Goal: Task Accomplishment & Management: Manage account settings

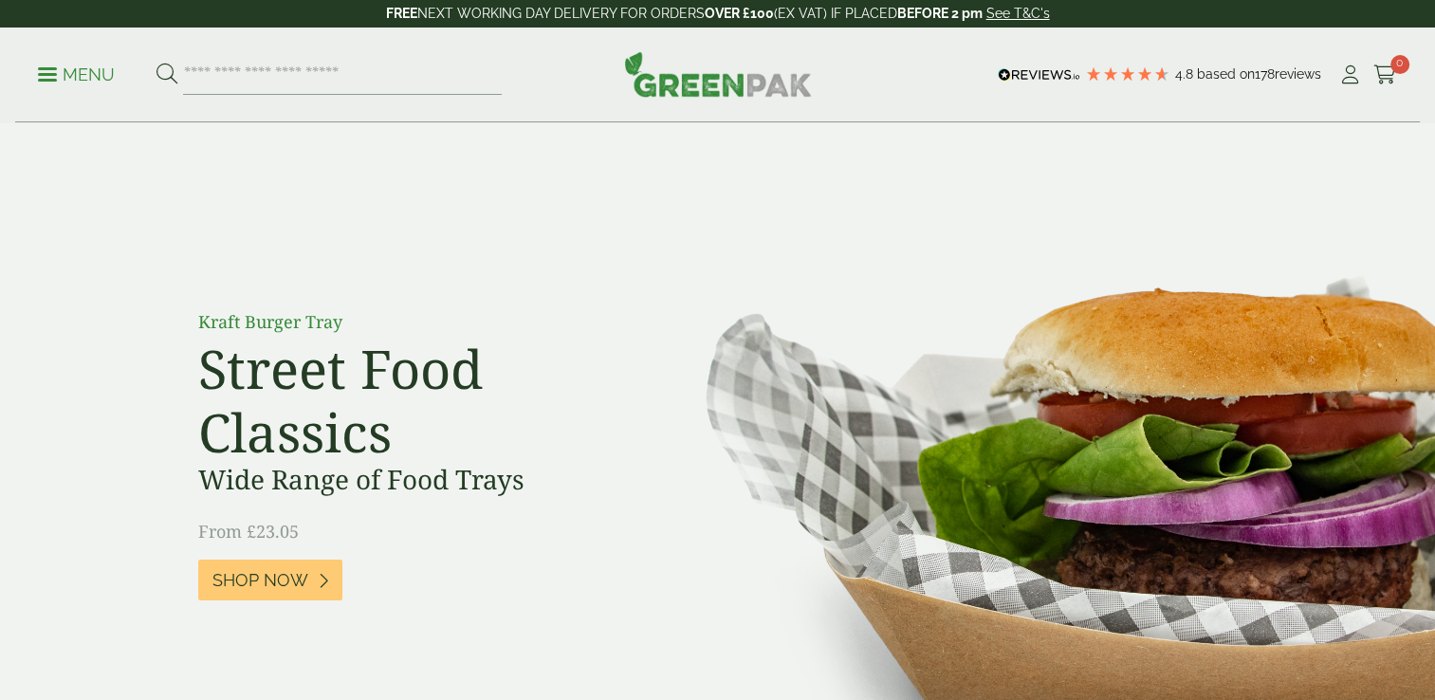
drag, startPoint x: 1346, startPoint y: 82, endPoint x: 956, endPoint y: 153, distance: 396.9
click at [1346, 82] on icon at bounding box center [1350, 74] width 24 height 19
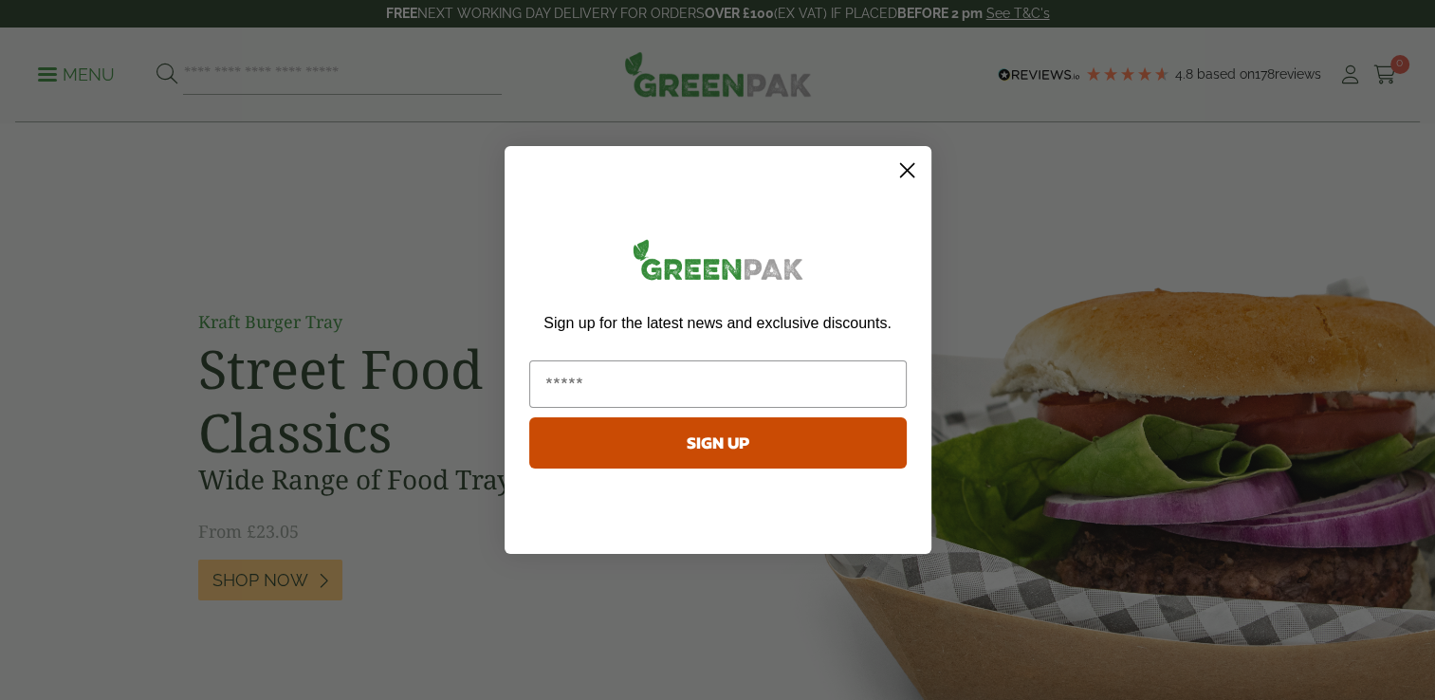
click at [905, 169] on icon "Close dialog" at bounding box center [906, 170] width 13 height 13
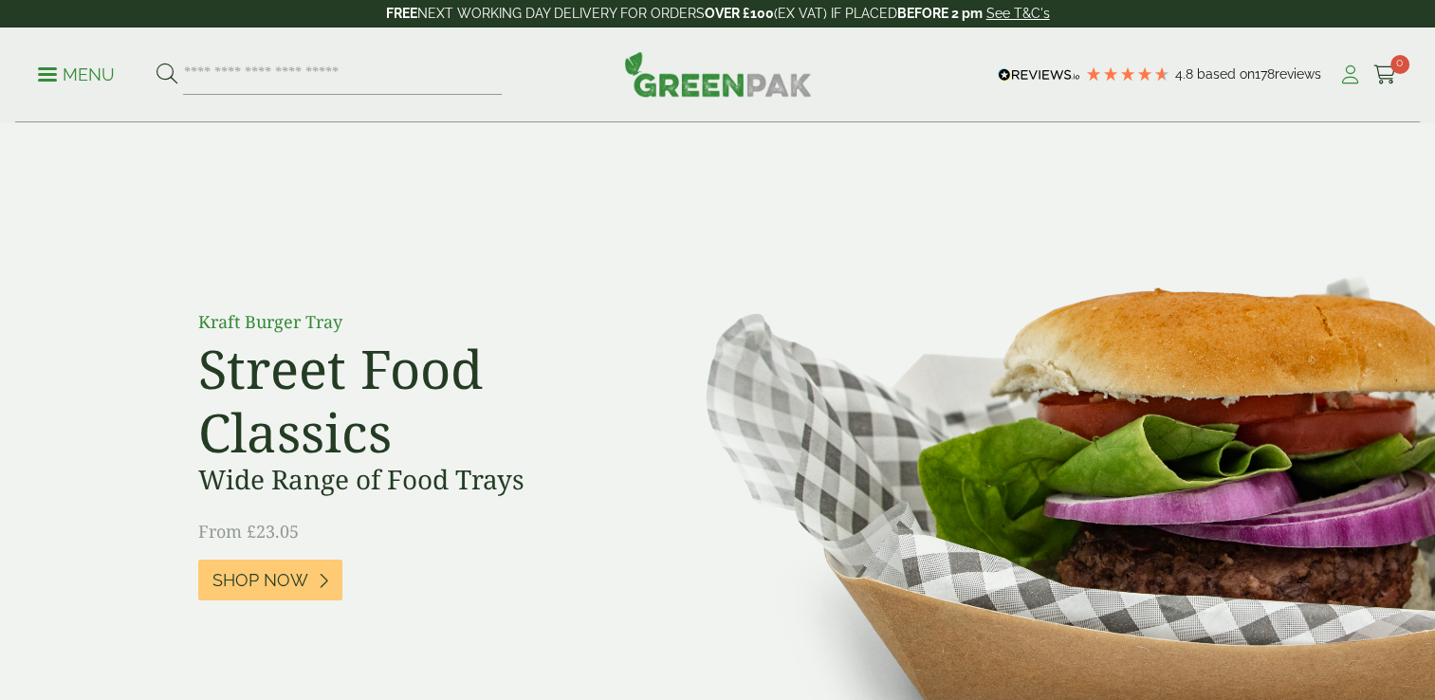
click at [1354, 78] on icon at bounding box center [1350, 74] width 24 height 19
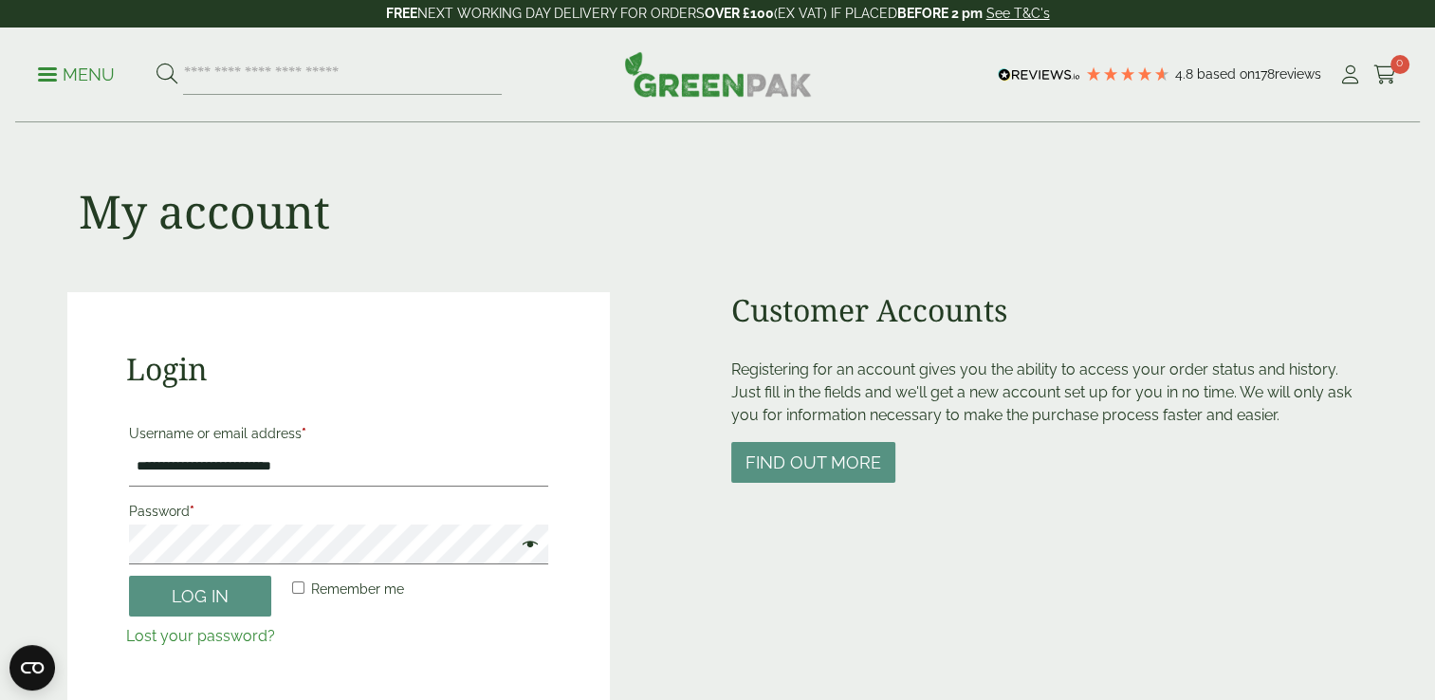
click at [532, 550] on span at bounding box center [525, 546] width 25 height 23
click at [187, 604] on button "Log in" at bounding box center [200, 596] width 142 height 41
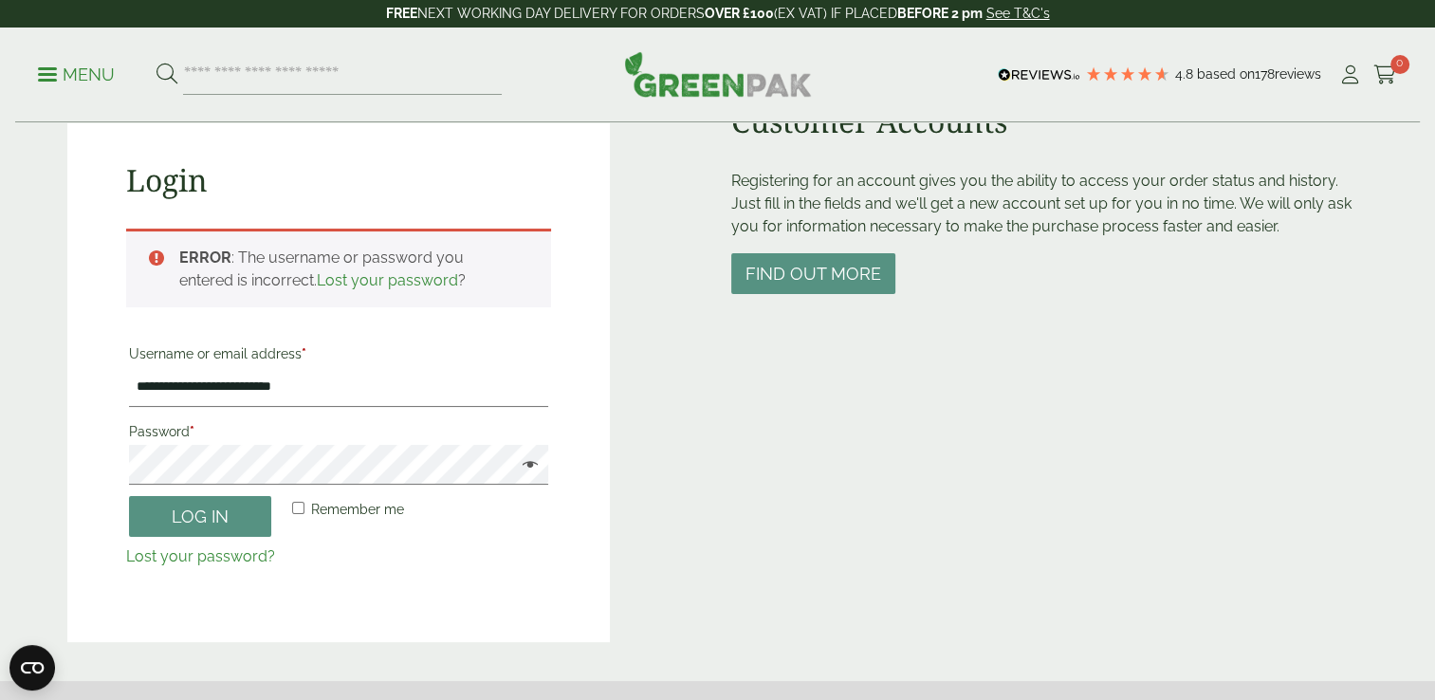
scroll to position [221, 0]
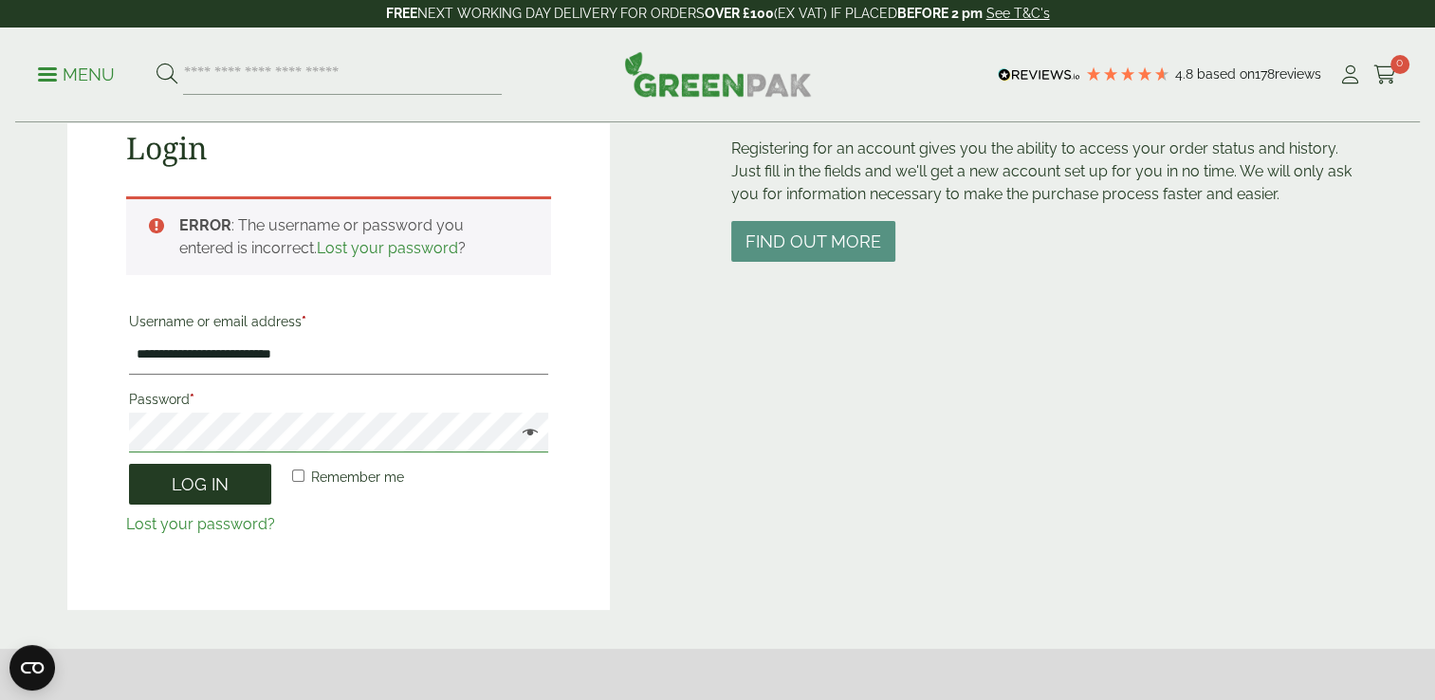
click at [129, 464] on button "Log in" at bounding box center [200, 484] width 142 height 41
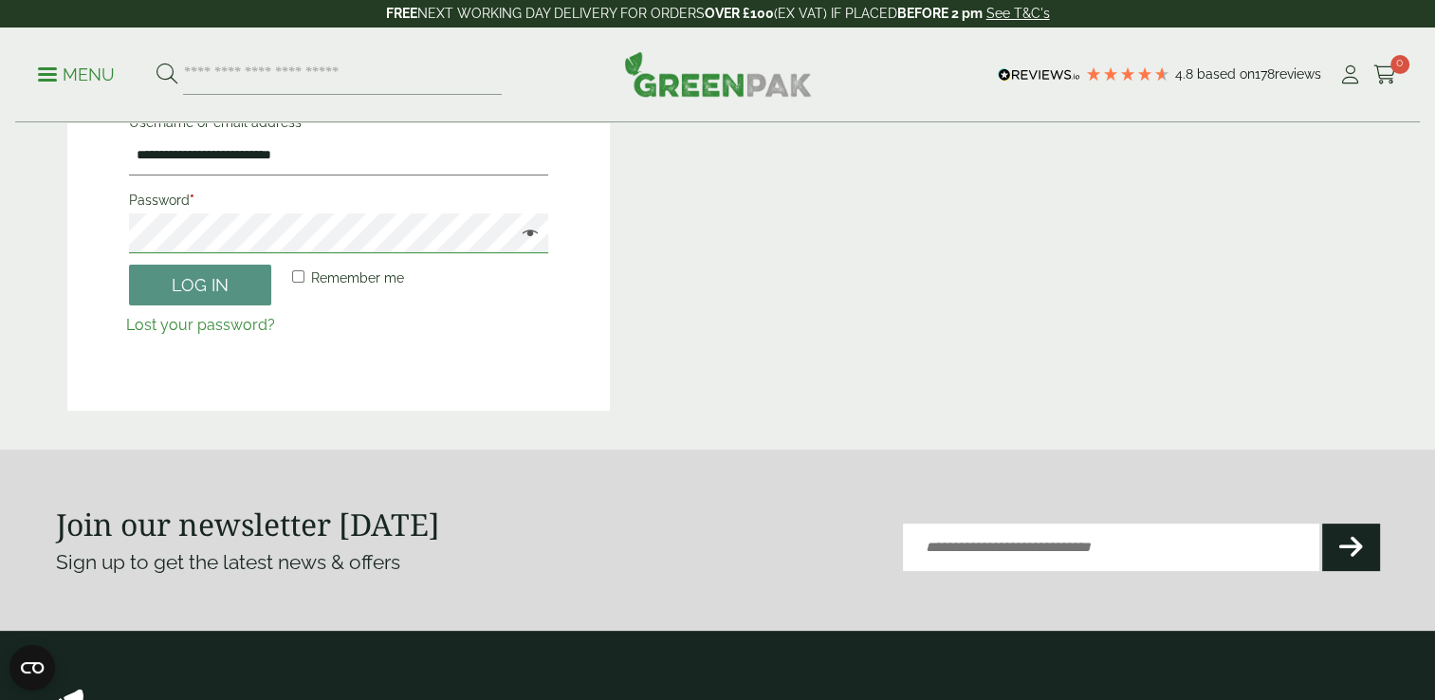
scroll to position [427, 0]
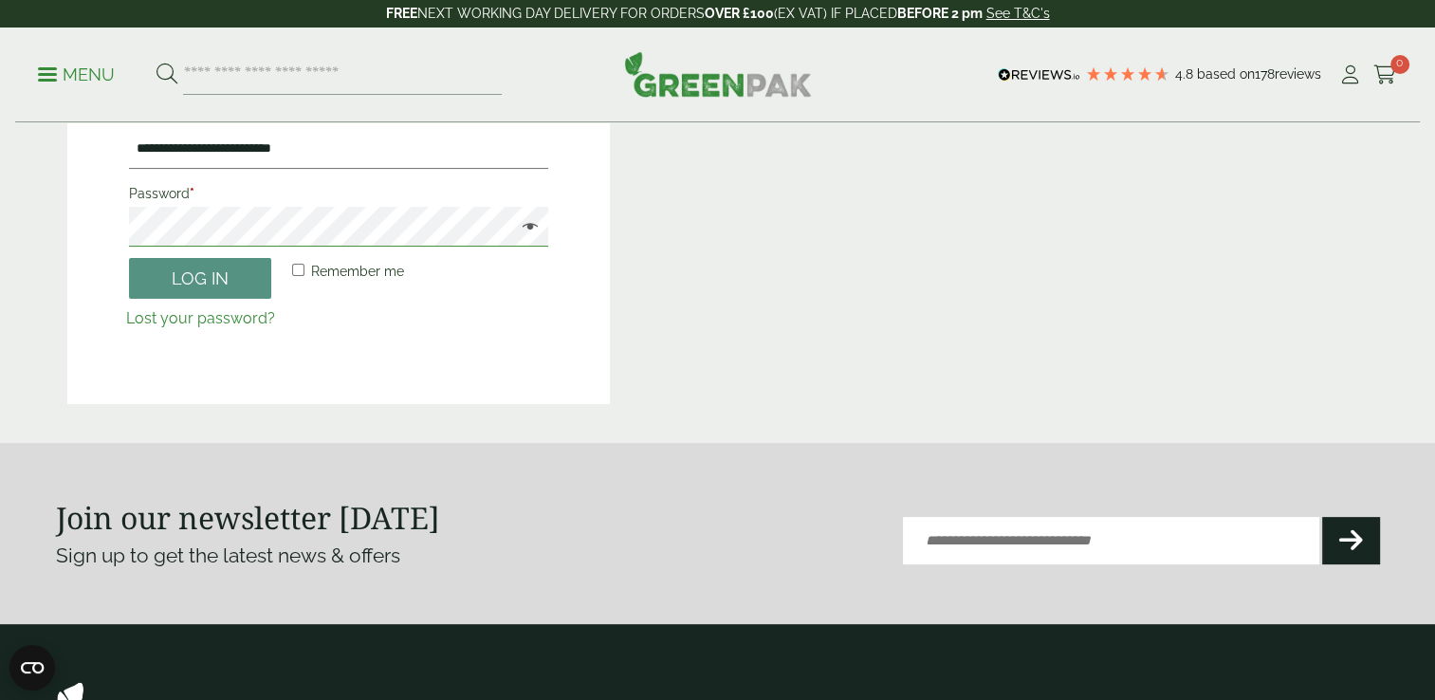
click at [62, 250] on div "**********" at bounding box center [718, 50] width 1324 height 707
click at [188, 279] on button "Log in" at bounding box center [200, 278] width 142 height 41
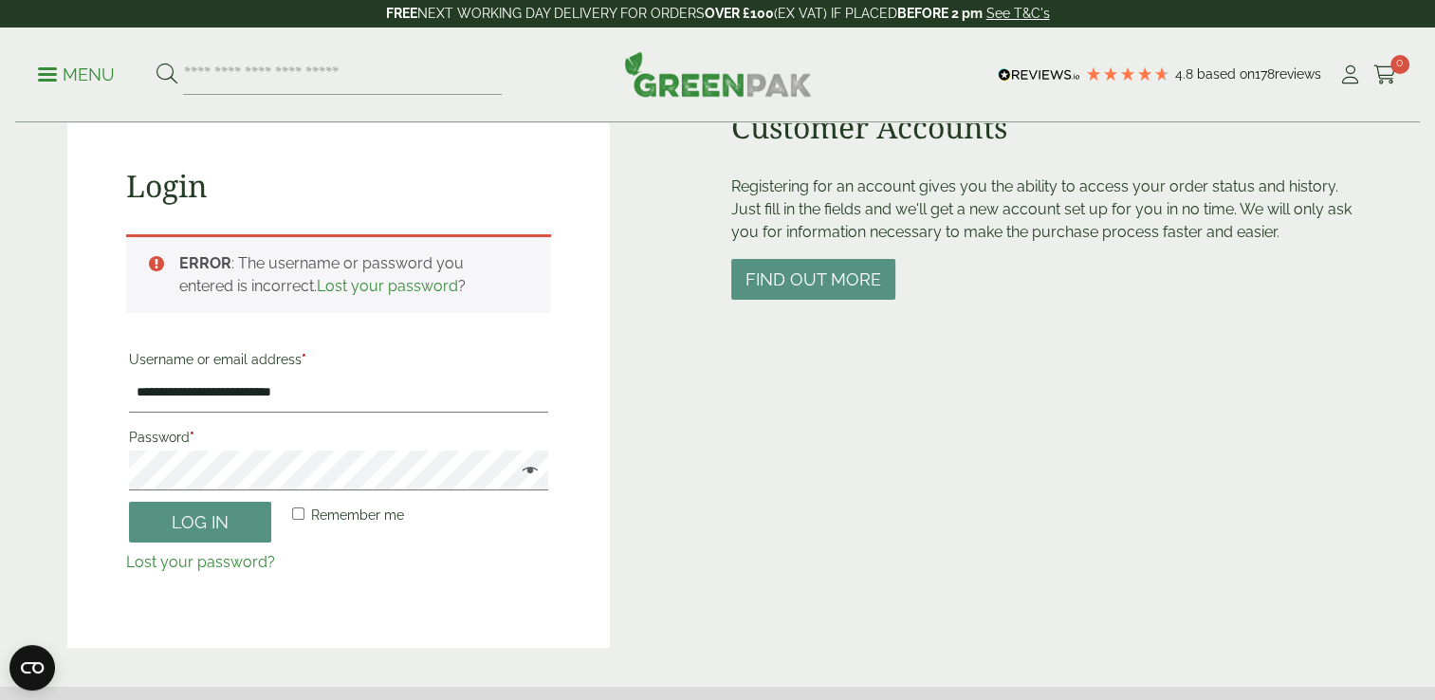
scroll to position [205, 0]
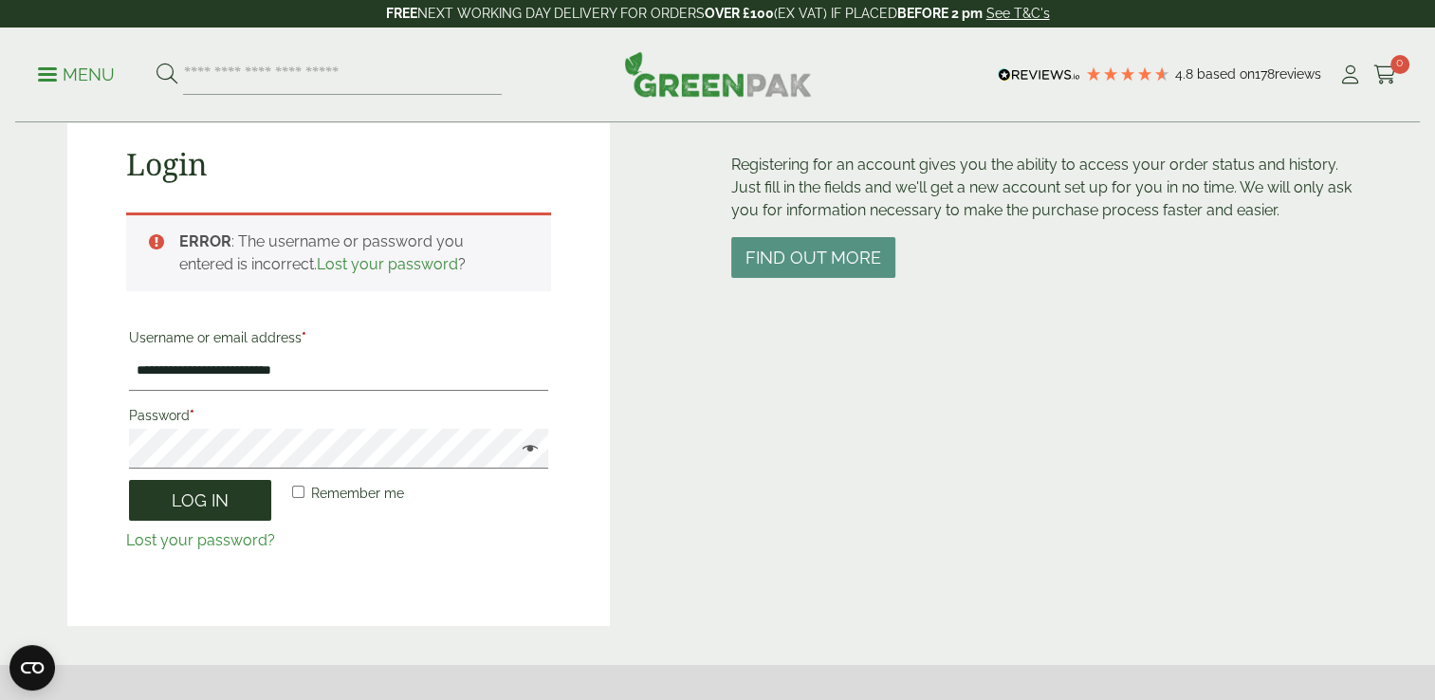
click at [201, 505] on button "Log in" at bounding box center [200, 500] width 142 height 41
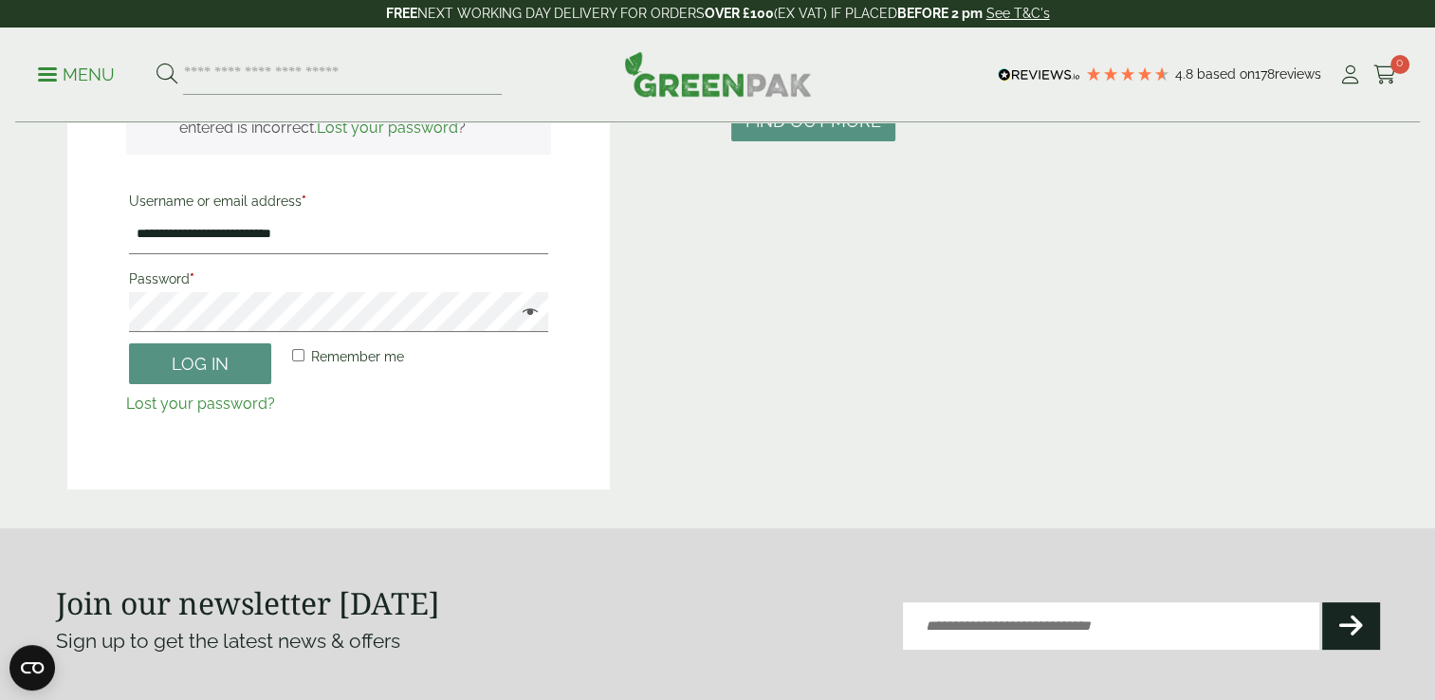
scroll to position [345, 0]
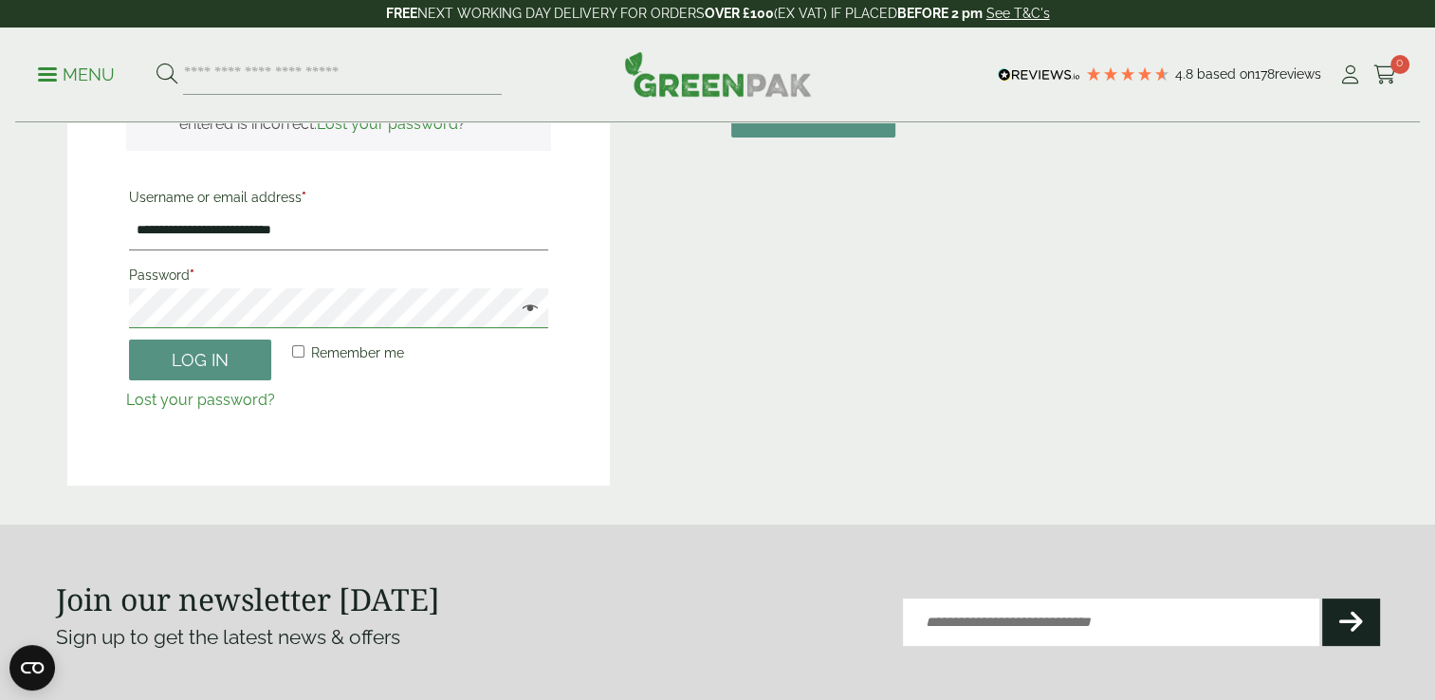
click at [87, 320] on div "**********" at bounding box center [338, 216] width 543 height 539
click at [192, 355] on button "Log in" at bounding box center [200, 359] width 142 height 41
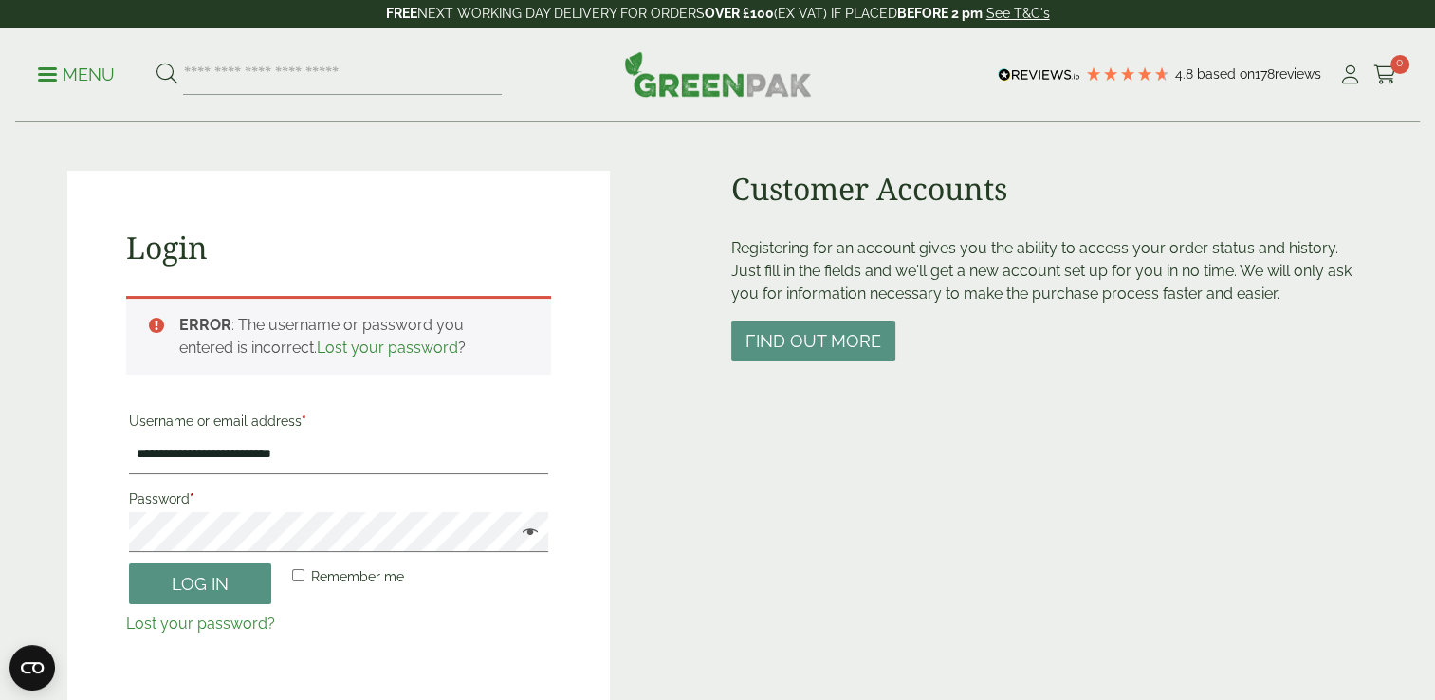
scroll to position [157, 0]
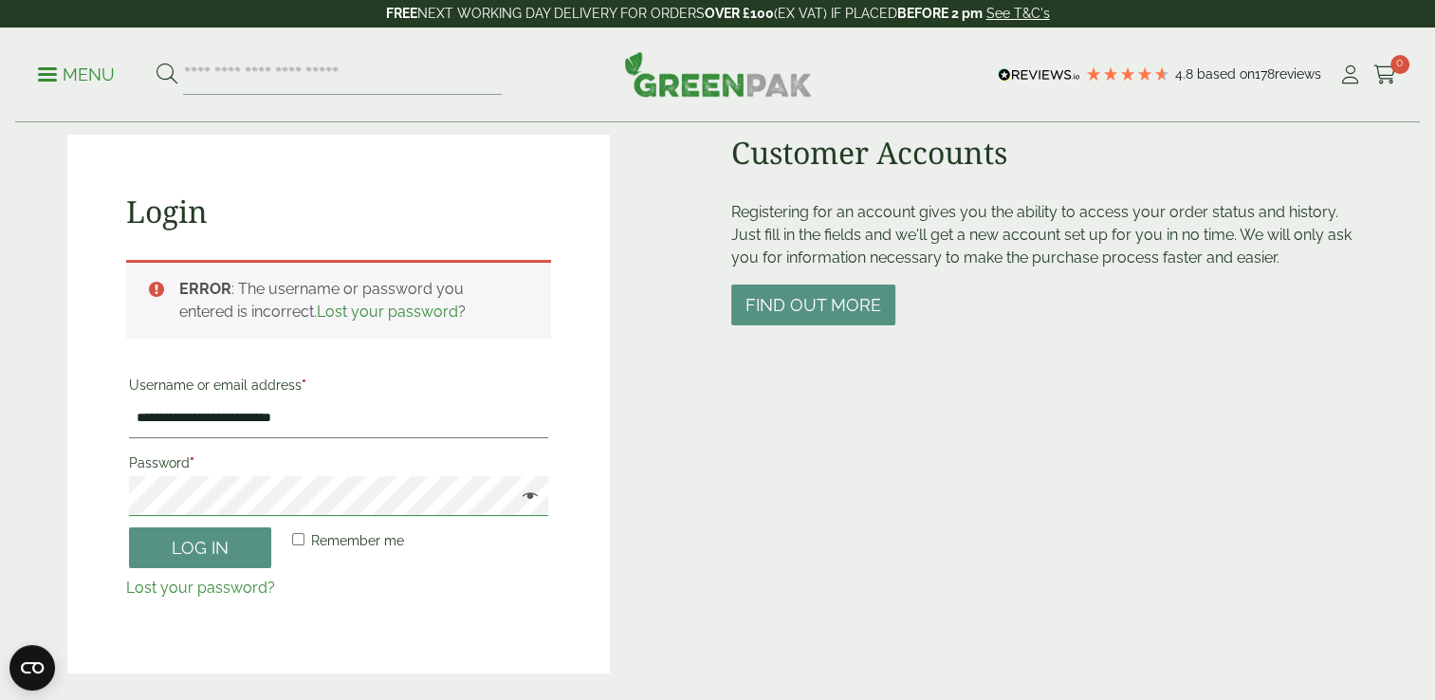
click at [63, 497] on div "**********" at bounding box center [718, 319] width 1324 height 707
click at [347, 313] on link "Lost your password" at bounding box center [387, 311] width 141 height 18
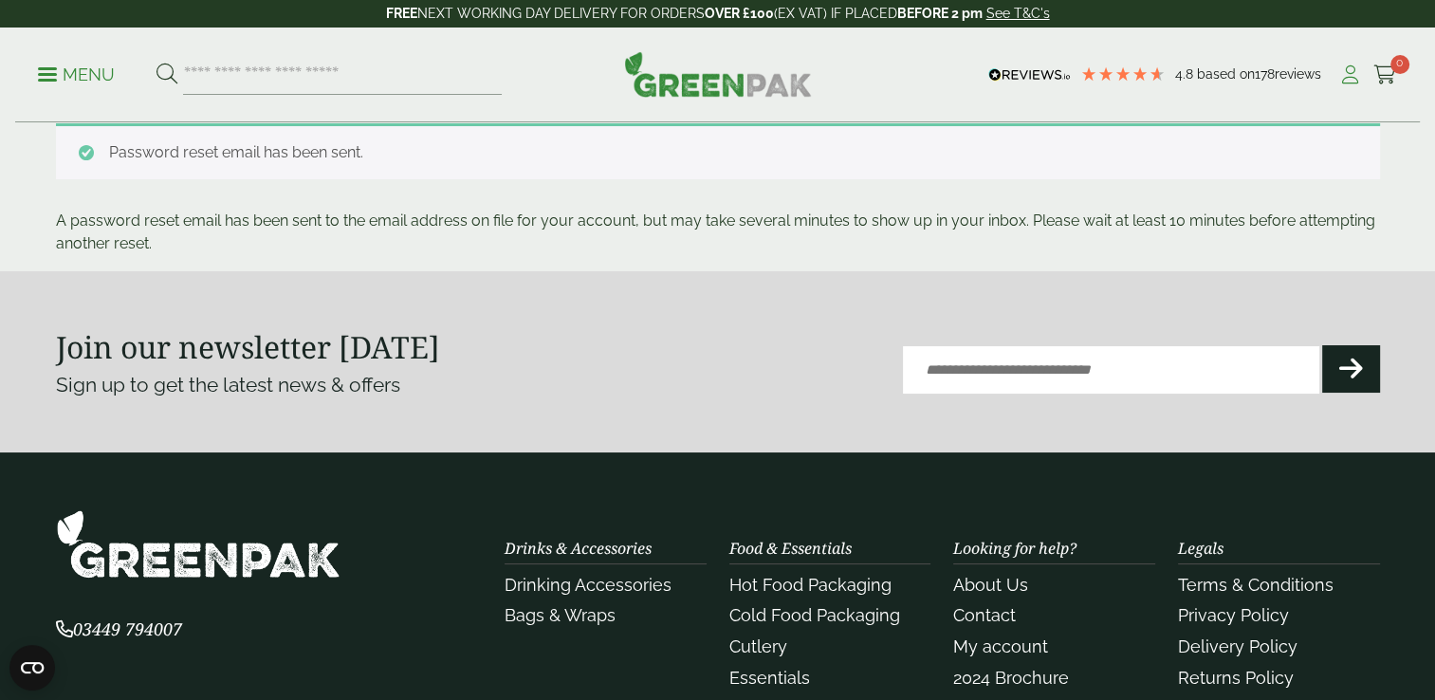
click at [1357, 75] on icon at bounding box center [1350, 74] width 24 height 19
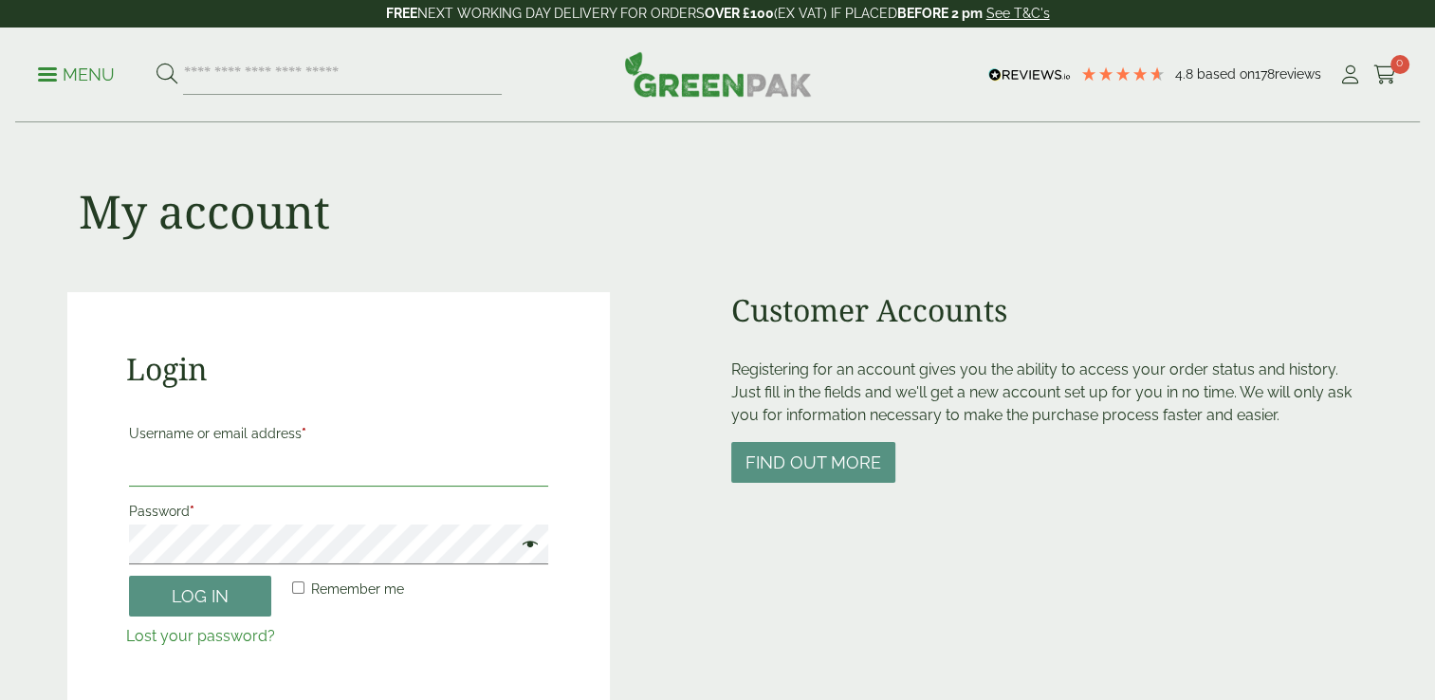
click at [160, 459] on input "Username or email address *" at bounding box center [339, 467] width 420 height 40
type input "**********"
click at [527, 546] on span at bounding box center [525, 546] width 25 height 23
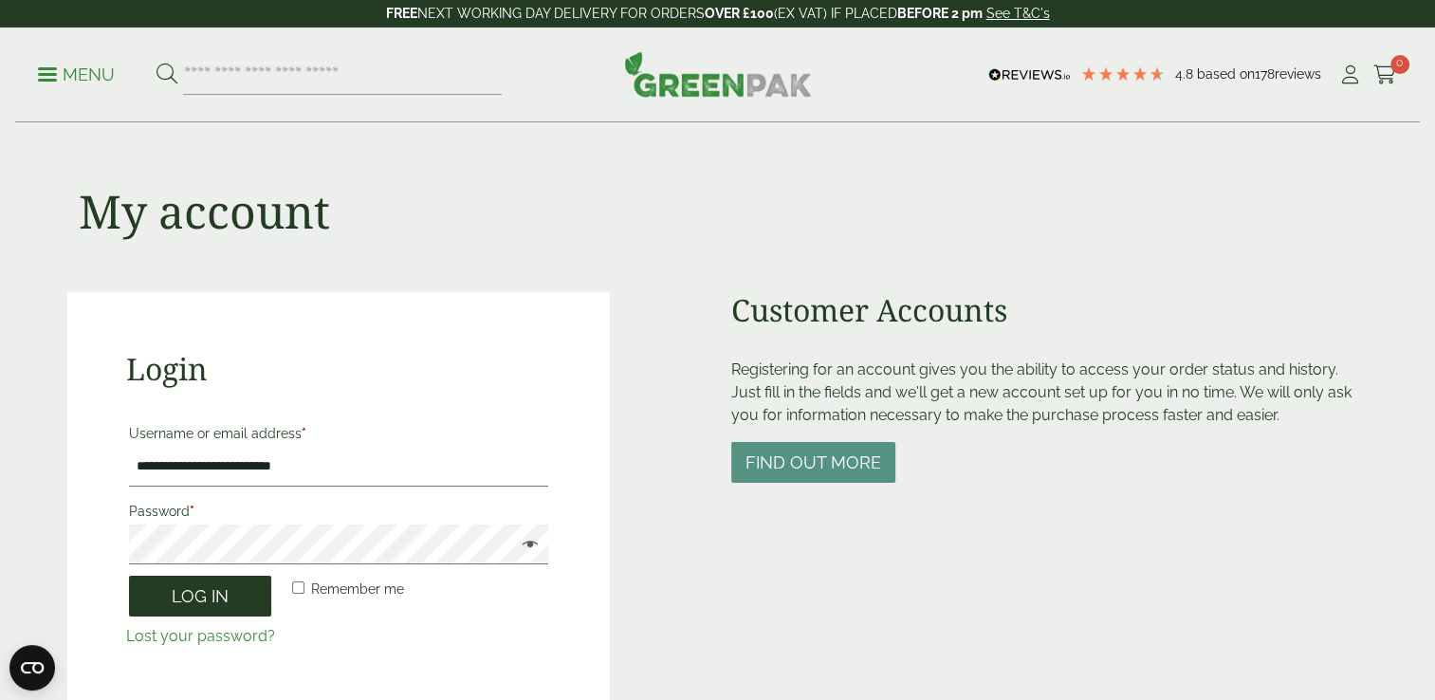
click at [191, 609] on button "Log in" at bounding box center [200, 596] width 142 height 41
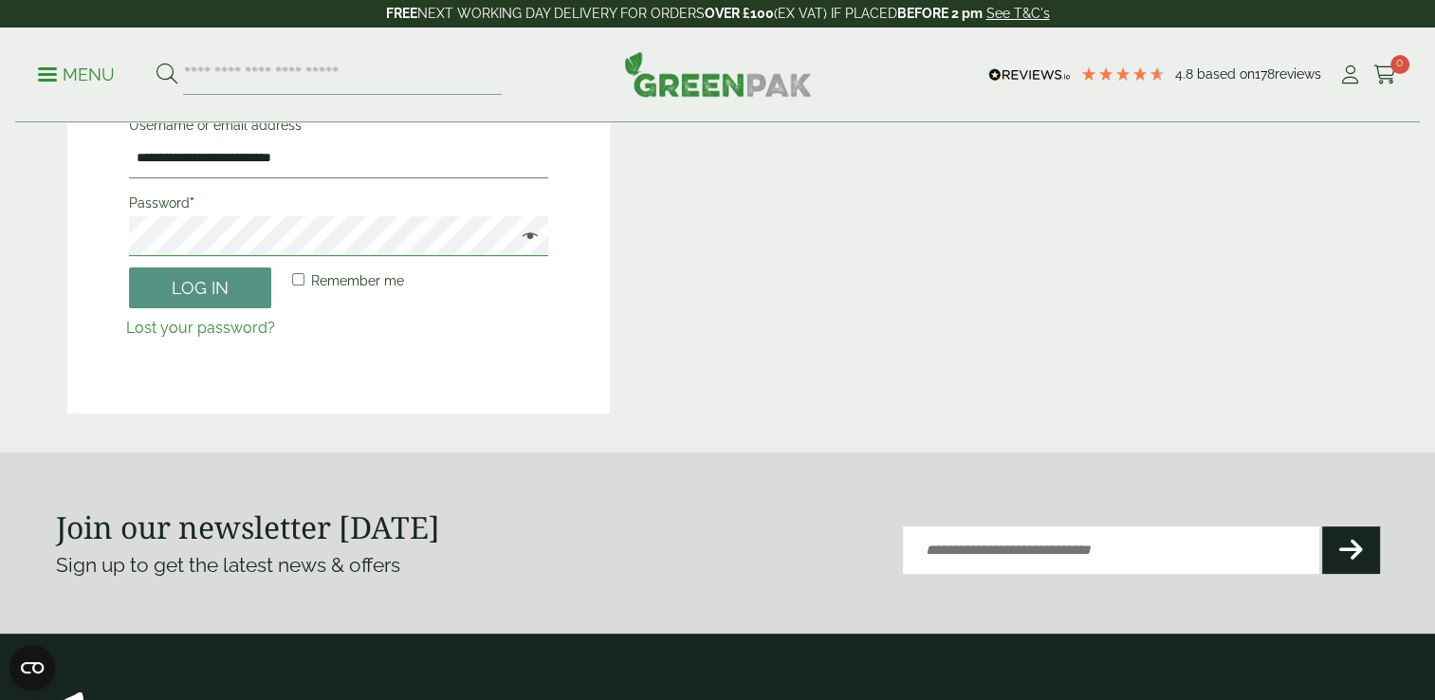
click at [129, 267] on button "Log in" at bounding box center [200, 287] width 142 height 41
click at [0, 280] on html "4.8 Based on 178 reviews FREE NEXT WORKING DAY DELIVERY - See T&C's FREE NEXT W…" at bounding box center [717, 362] width 1435 height 1559
click at [216, 287] on button "Log in" at bounding box center [200, 287] width 142 height 41
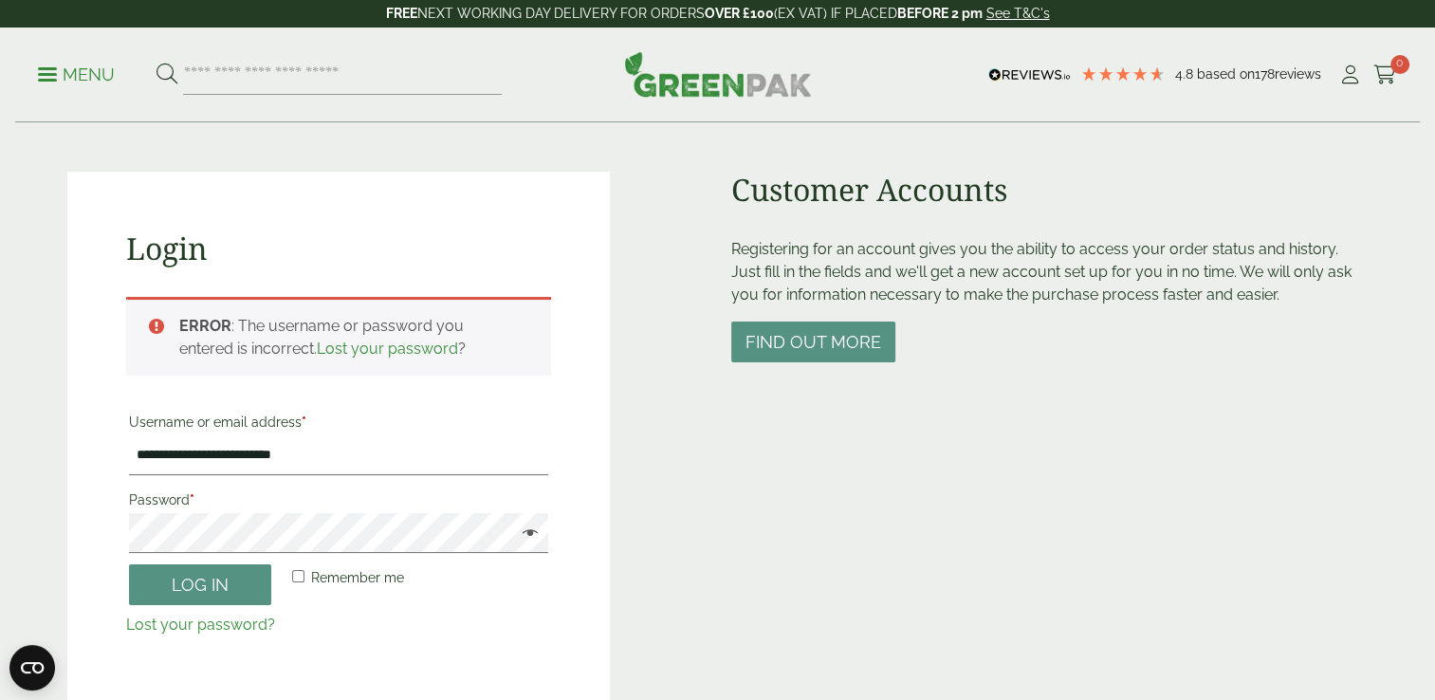
scroll to position [0, 0]
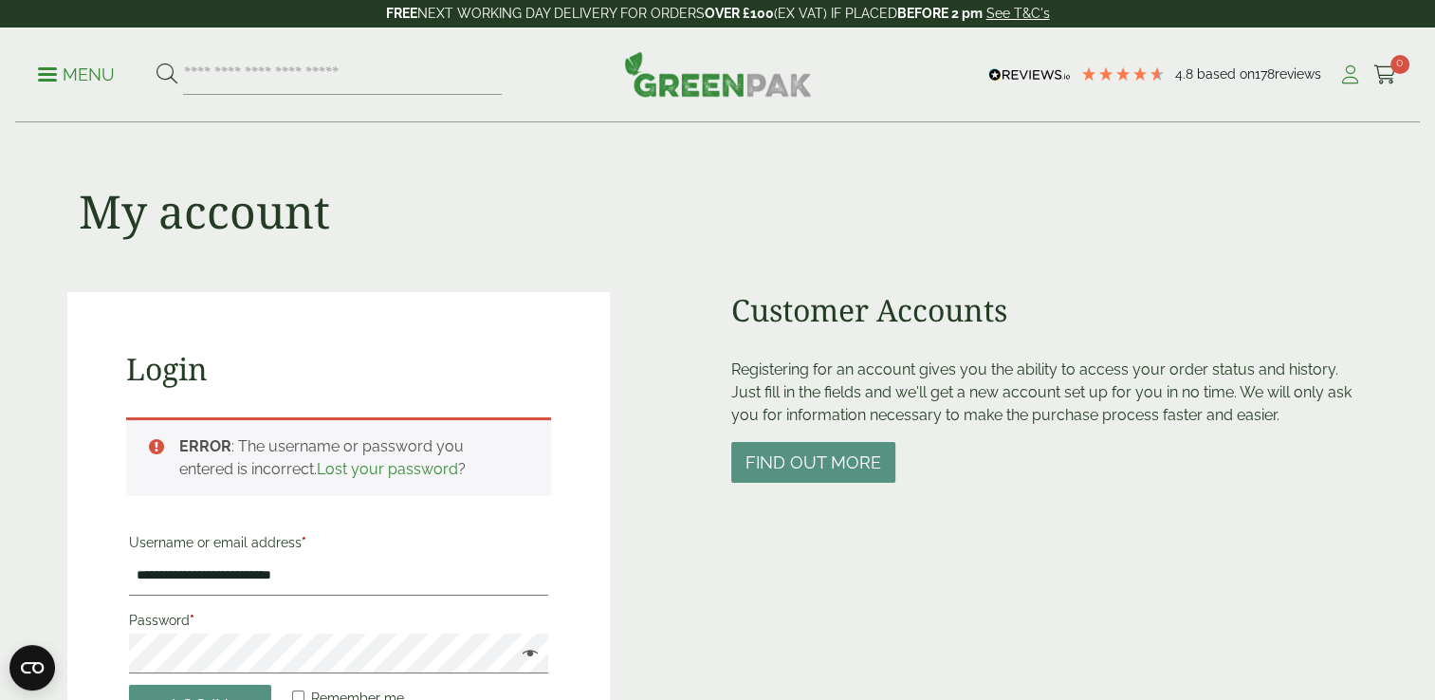
click at [1350, 75] on icon at bounding box center [1350, 74] width 24 height 19
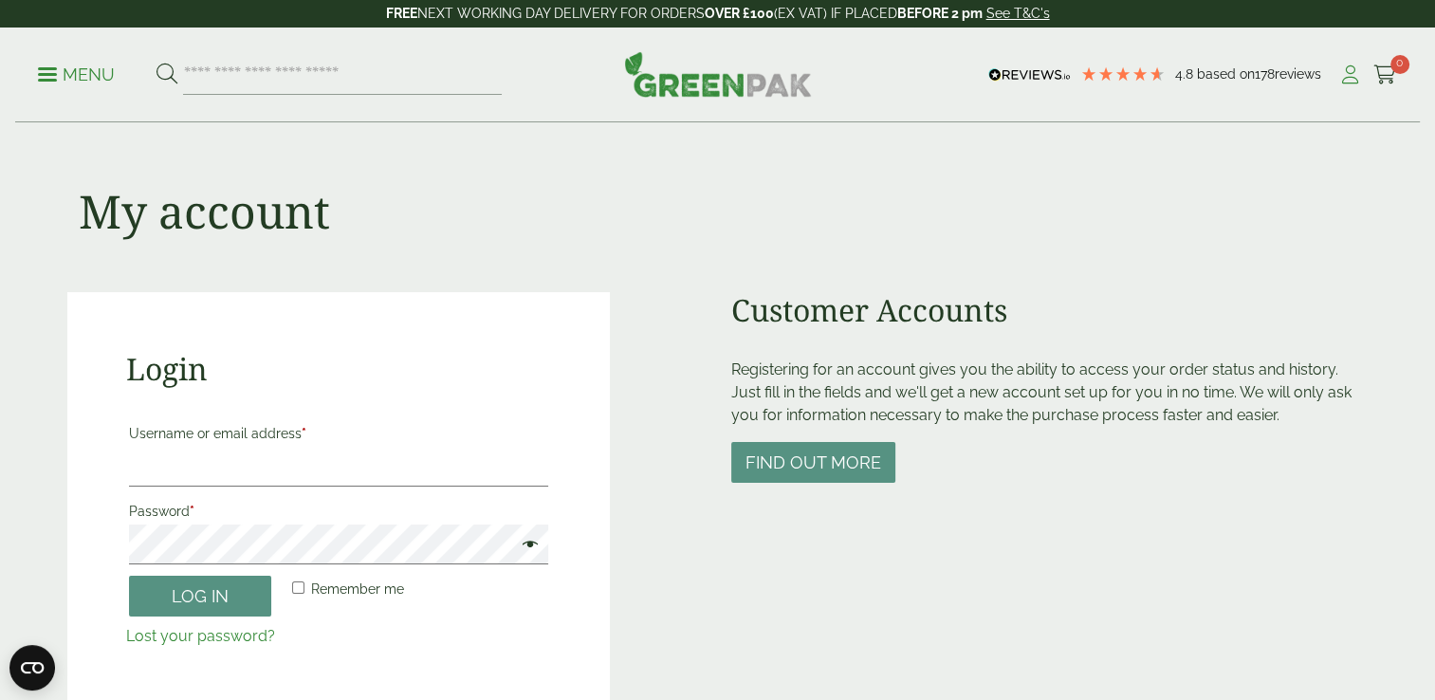
click at [1351, 80] on icon at bounding box center [1350, 74] width 24 height 19
click at [803, 455] on button "Find out more" at bounding box center [813, 462] width 164 height 41
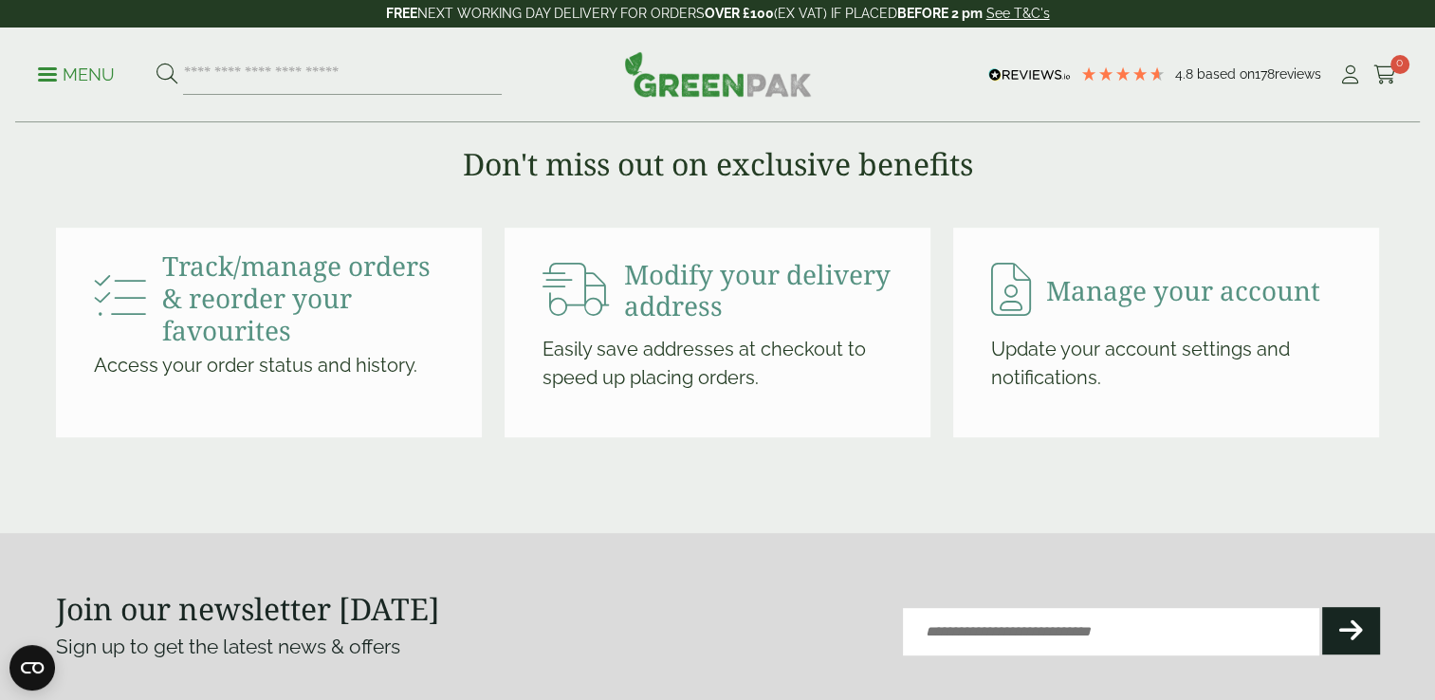
scroll to position [764, 0]
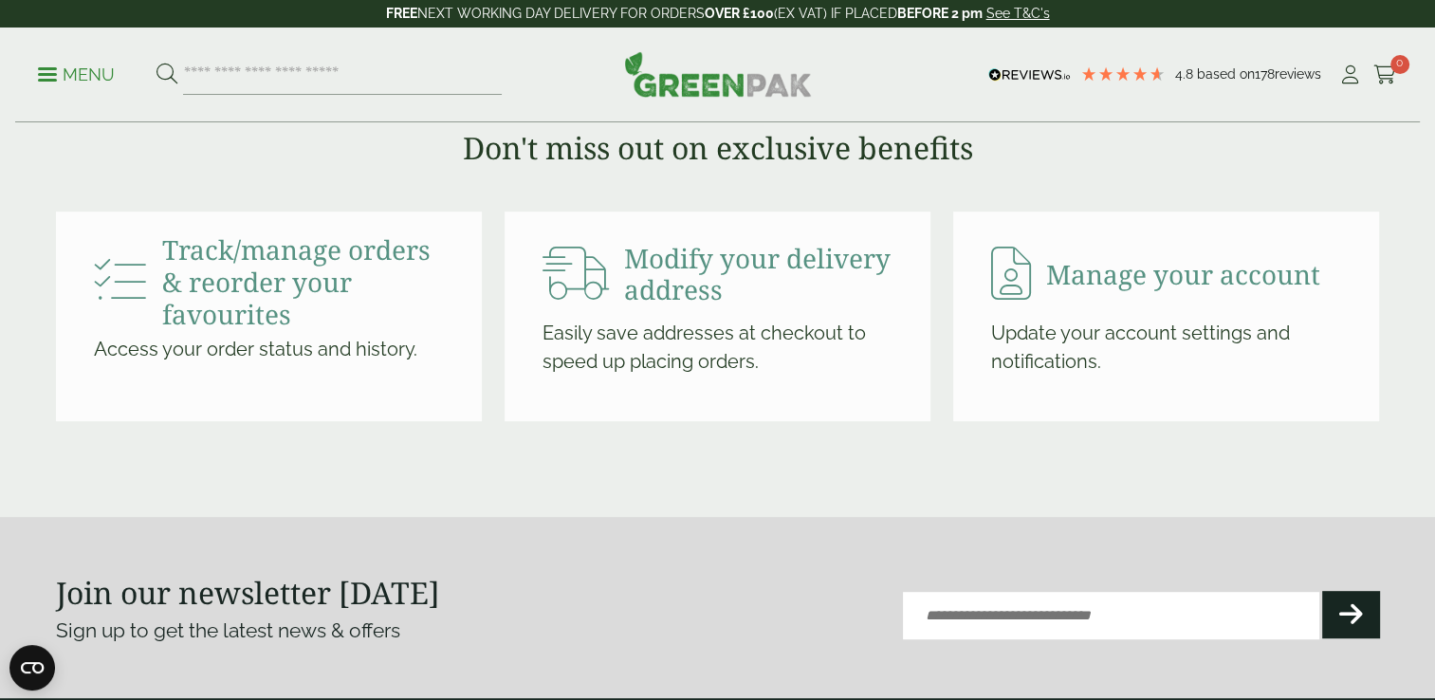
click at [231, 276] on h3 "Track/manage orders & reorder your favourites" at bounding box center [303, 282] width 282 height 96
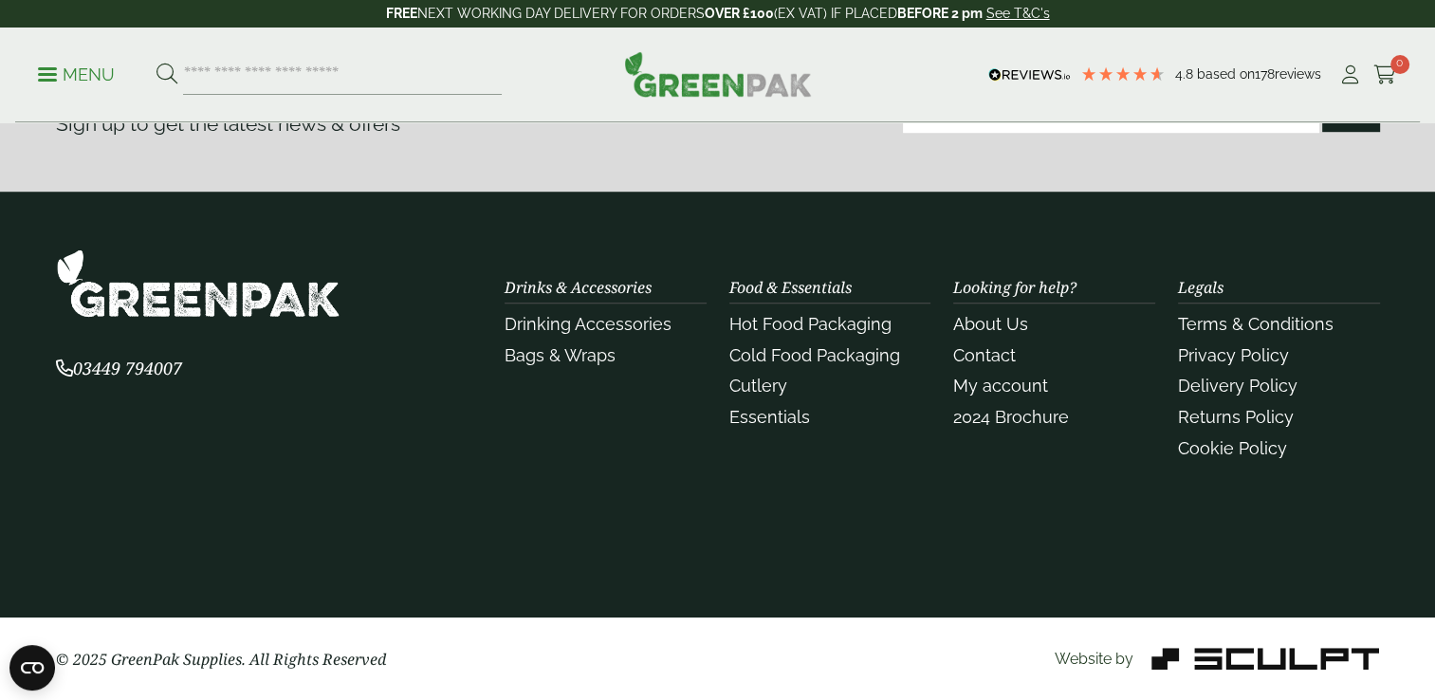
scroll to position [0, 0]
